Goal: Task Accomplishment & Management: Manage account settings

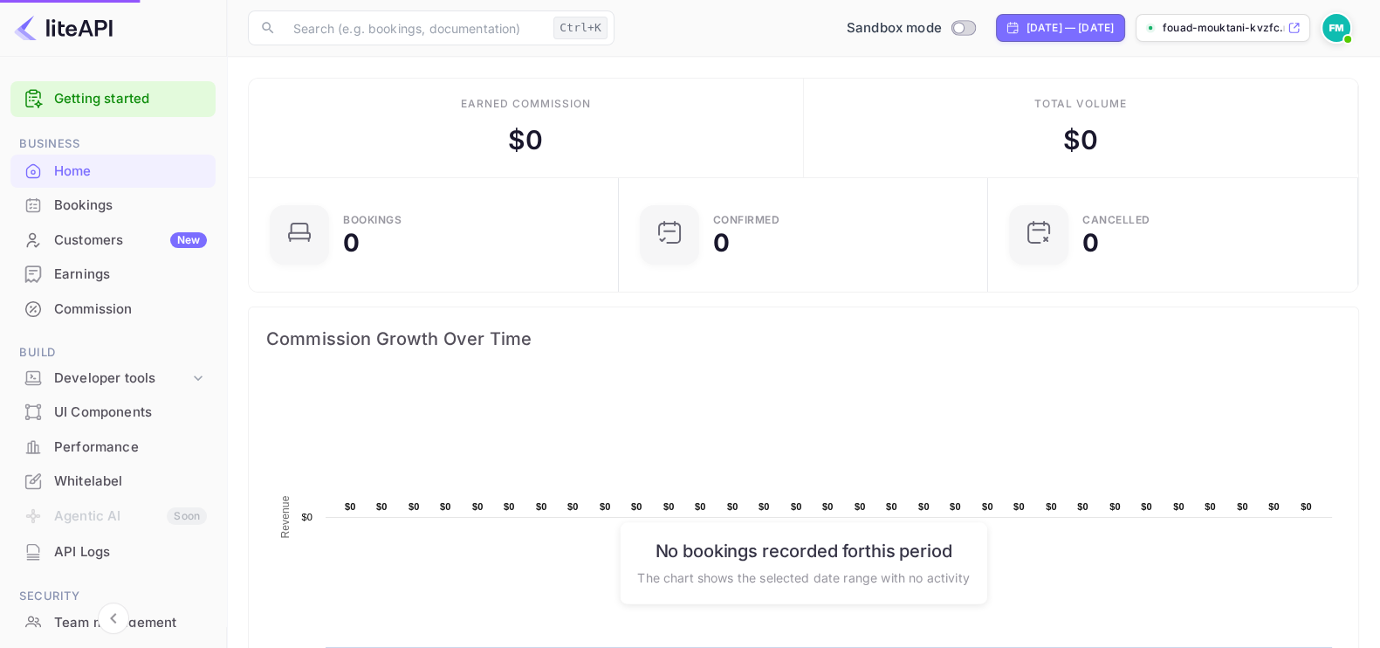
click at [1351, 35] on span at bounding box center [1347, 39] width 17 height 17
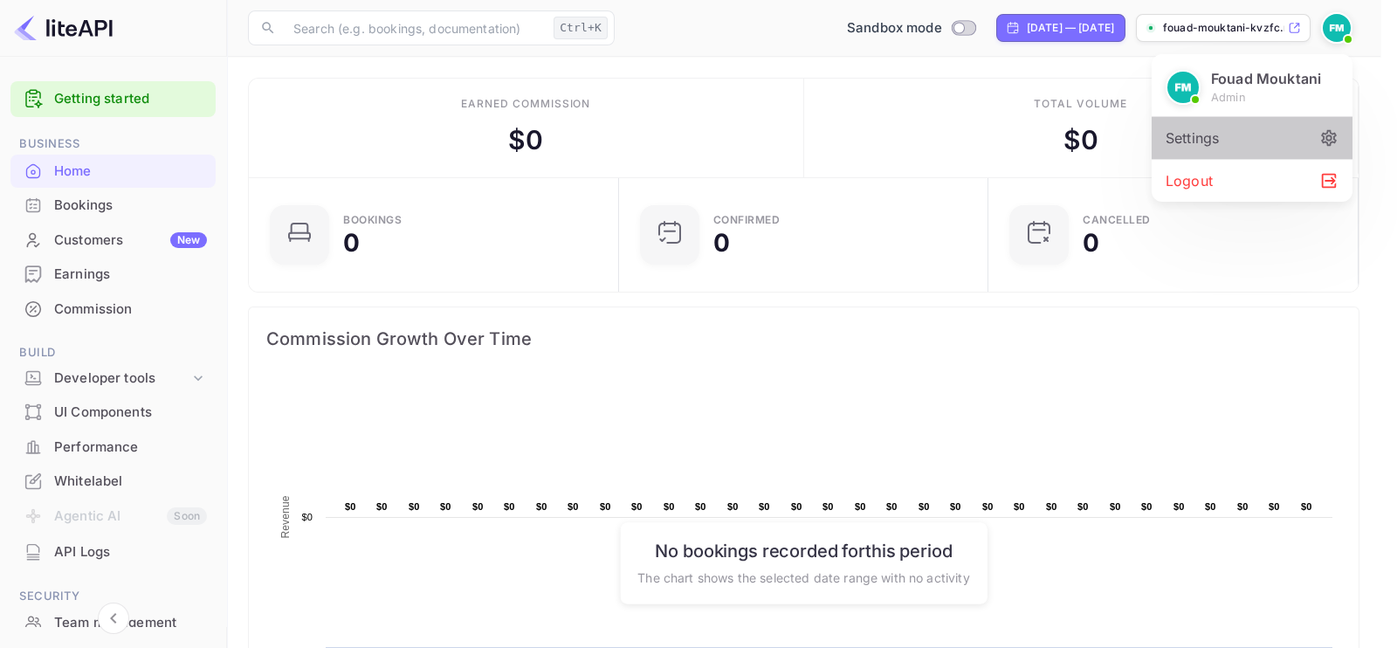
click at [1244, 133] on div "Settings" at bounding box center [1251, 138] width 201 height 42
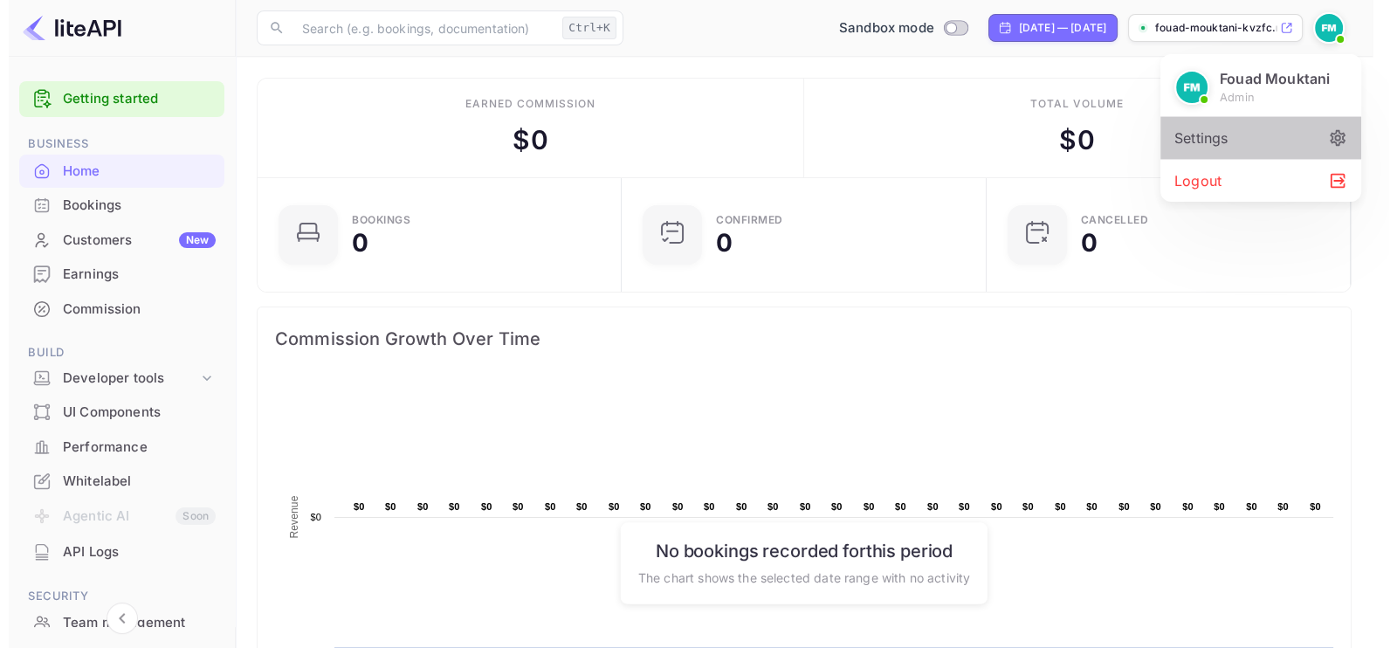
scroll to position [17, 17]
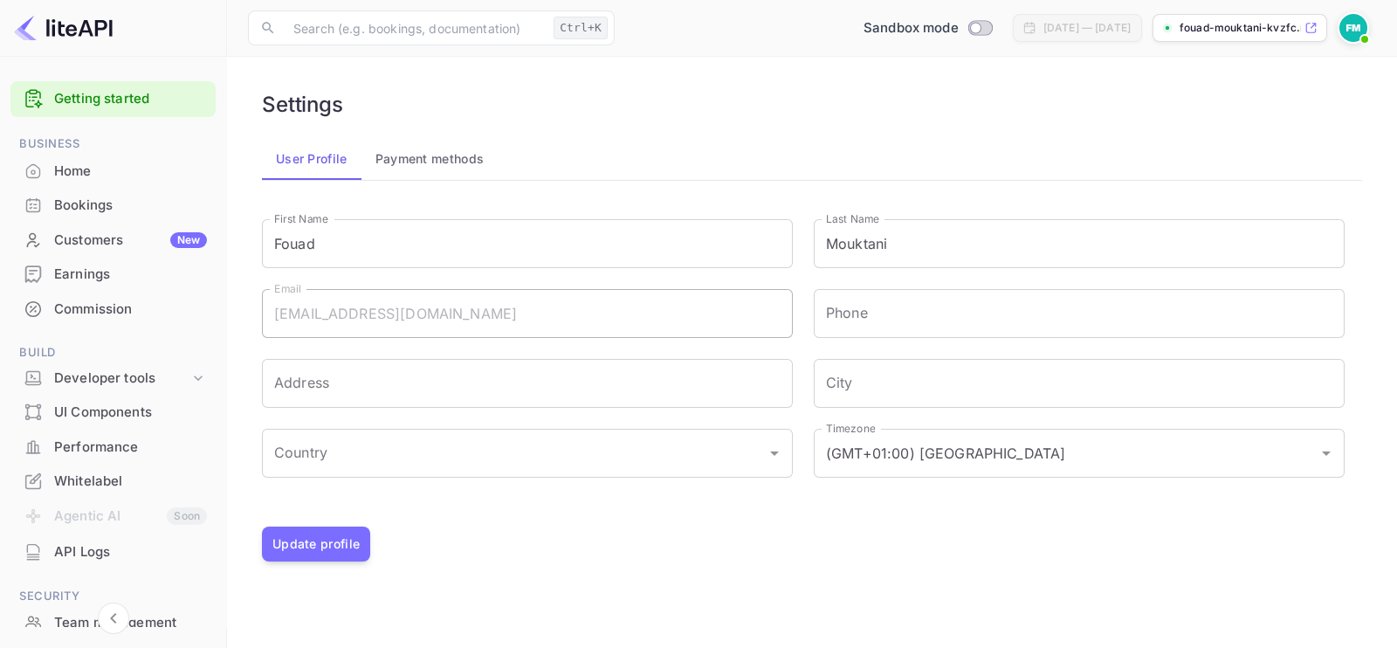
scroll to position [193, 0]
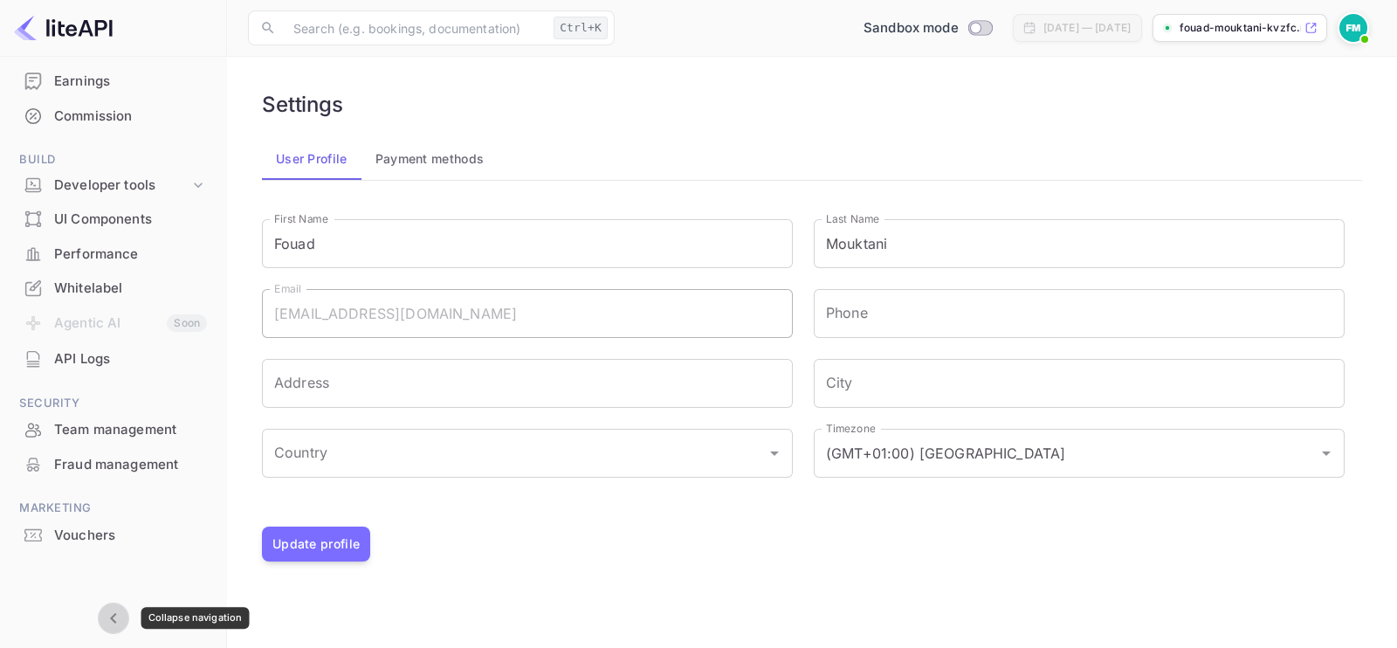
click at [122, 608] on icon "Collapse navigation" at bounding box center [113, 618] width 21 height 21
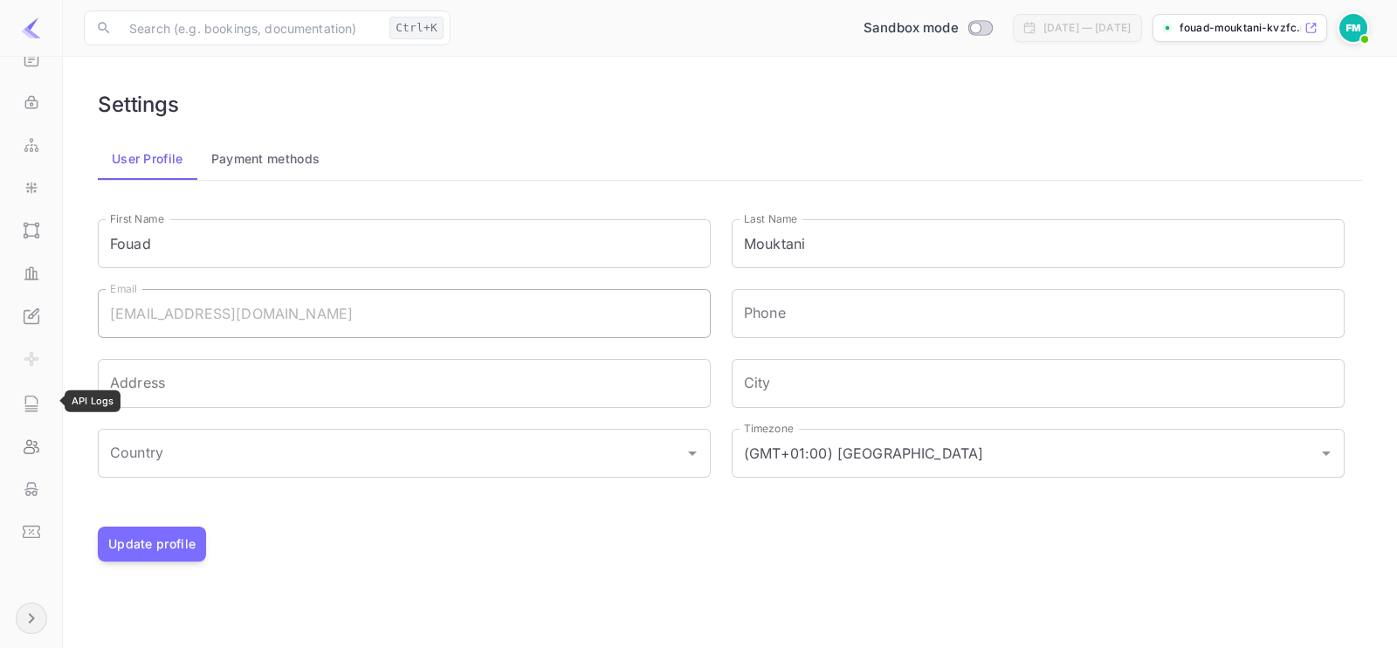
scroll to position [302, 0]
click at [1356, 37] on span at bounding box center [1364, 39] width 17 height 17
click at [1275, 133] on div "Settings" at bounding box center [1268, 138] width 201 height 42
click at [310, 156] on div "Fouad Mouktani admin Settings Logout" at bounding box center [698, 324] width 1397 height 648
click at [280, 163] on div "Fouad Mouktani admin Settings Logout" at bounding box center [698, 324] width 1397 height 648
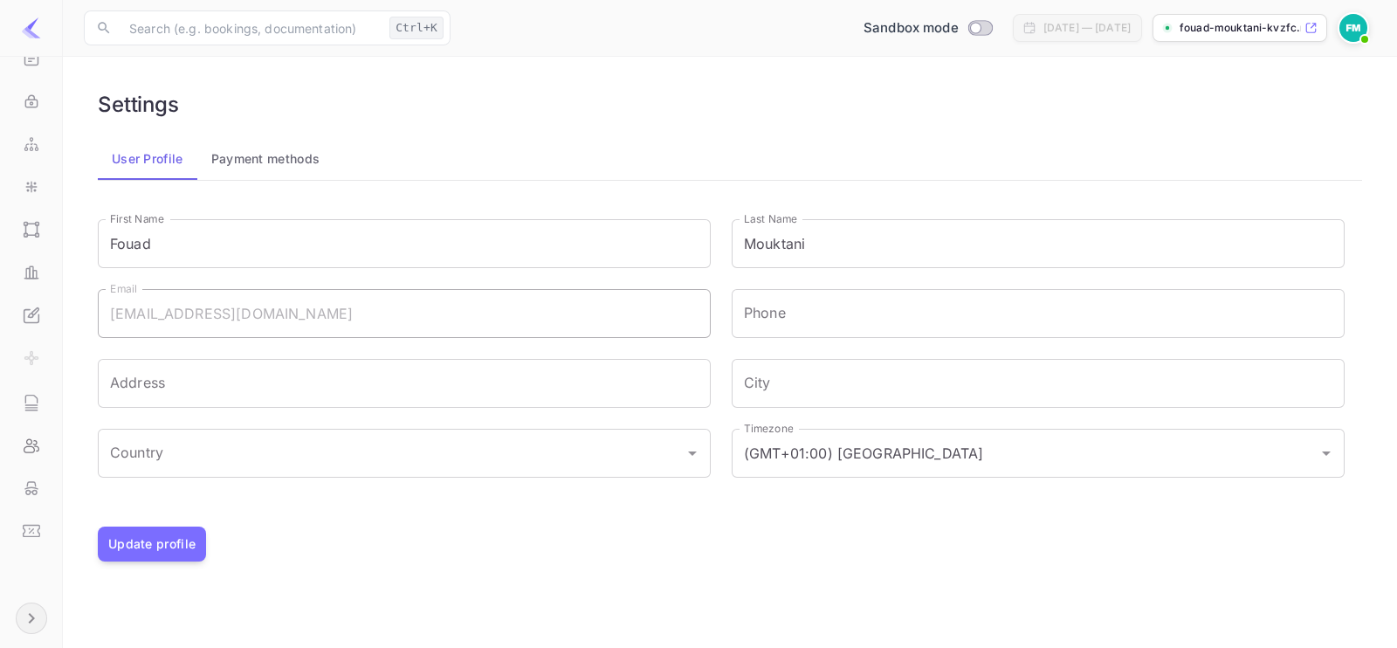
click at [30, 30] on div "Fouad Mouktani admin Settings Logout" at bounding box center [698, 324] width 1397 height 648
click at [292, 32] on div "Fouad Mouktani admin Settings Logout" at bounding box center [698, 324] width 1397 height 648
click at [912, 27] on div "Fouad Mouktani admin Settings Logout" at bounding box center [698, 324] width 1397 height 648
click at [14, 219] on div "Customers New" at bounding box center [31, 232] width 48 height 42
